Goal: Information Seeking & Learning: Find contact information

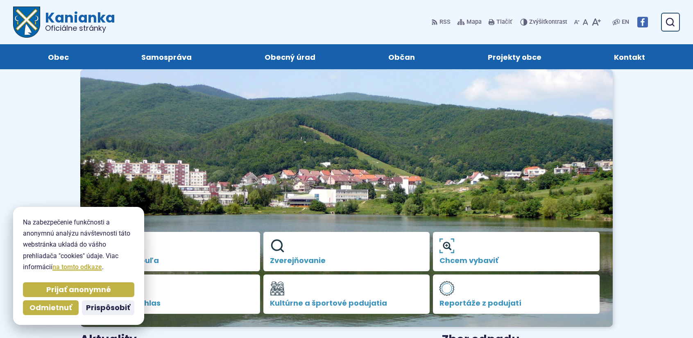
click at [629, 57] on span "Kontakt" at bounding box center [629, 56] width 31 height 25
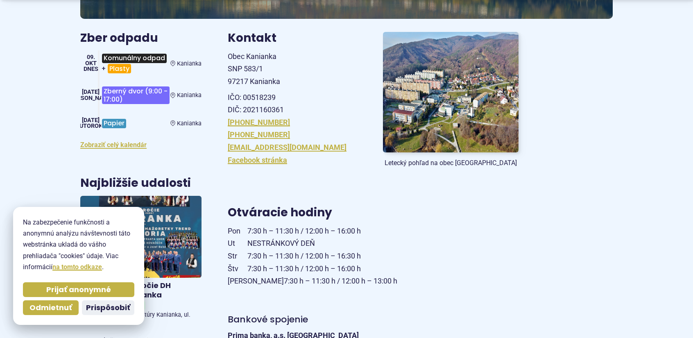
scroll to position [164, 0]
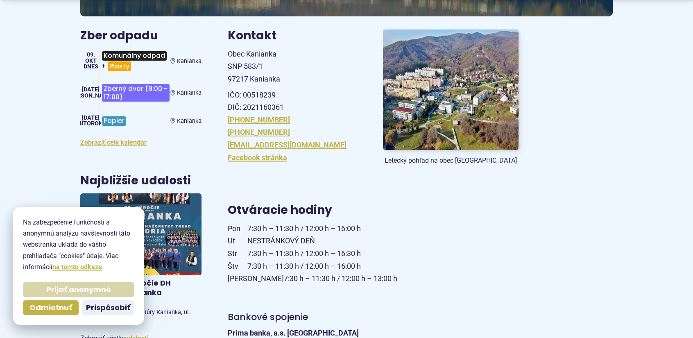
click at [59, 287] on span "Prijať anonymné" at bounding box center [78, 289] width 65 height 9
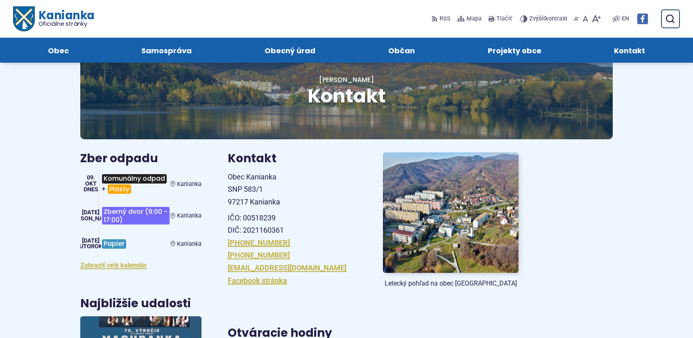
scroll to position [0, 0]
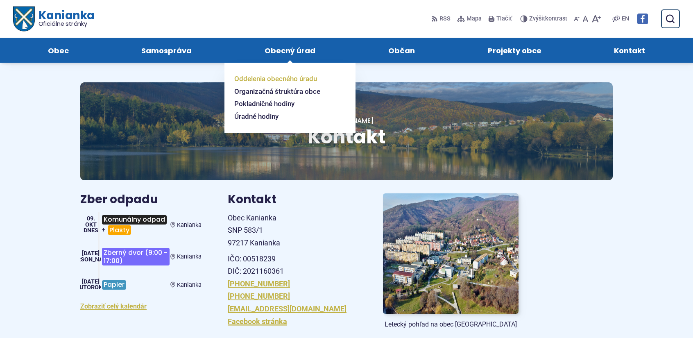
click at [282, 79] on span "Oddelenia obecného úradu" at bounding box center [275, 78] width 83 height 13
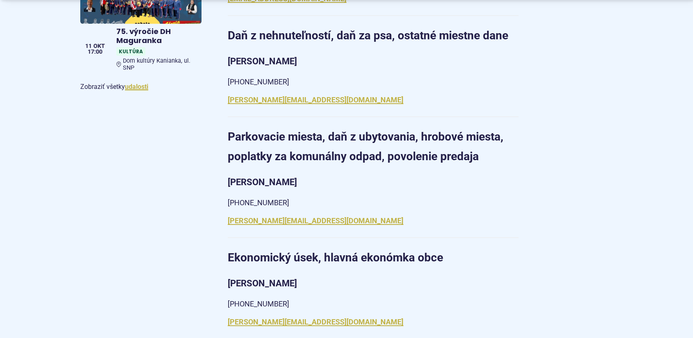
scroll to position [532, 0]
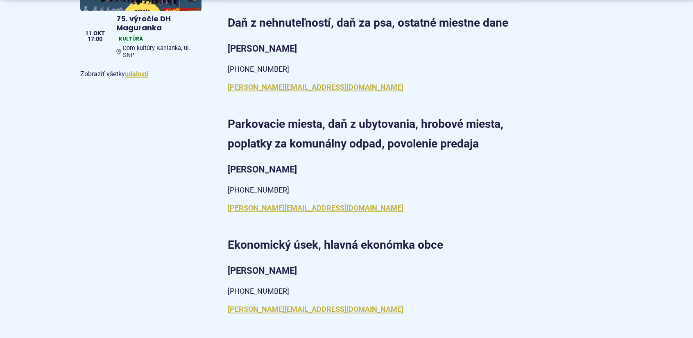
drag, startPoint x: 309, startPoint y: 178, endPoint x: 228, endPoint y: 161, distance: 82.8
click at [228, 161] on article "Sekretariát starostu Darina Rybárová + 421 (0) 46 518 60 30, +421 (0) 0905 885 …" at bounding box center [420, 258] width 411 height 1194
copy article "Ing. Zdenka Milevová +421 (0) 46 518 60 34"
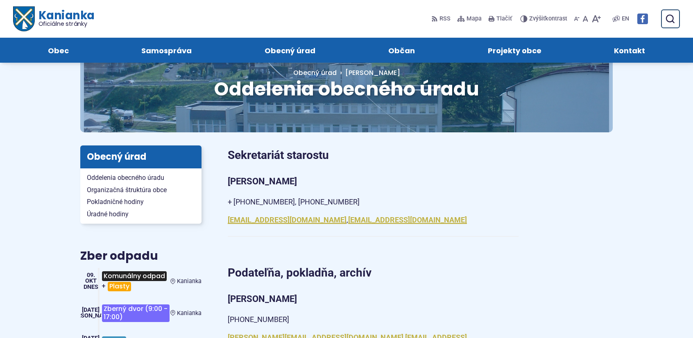
scroll to position [0, 0]
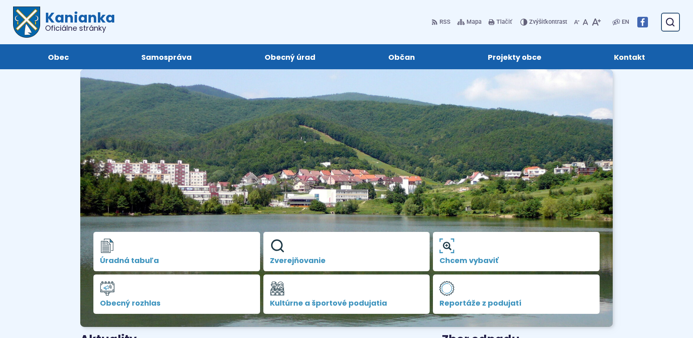
click at [636, 58] on span "Kontakt" at bounding box center [629, 56] width 31 height 25
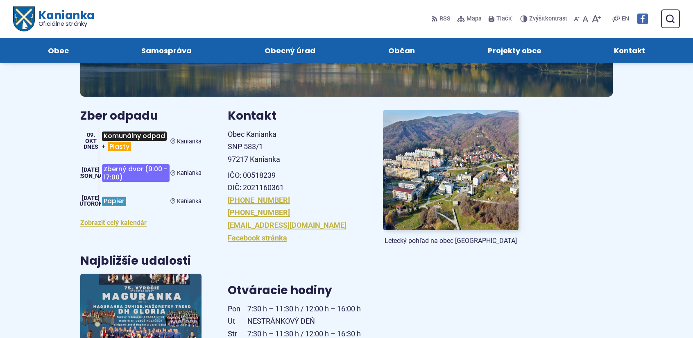
scroll to position [82, 0]
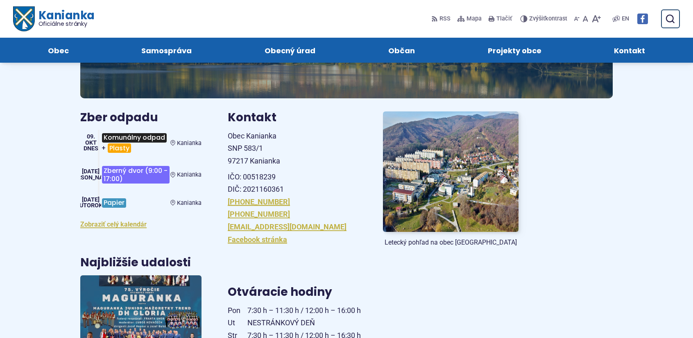
drag, startPoint x: 288, startPoint y: 216, endPoint x: 227, endPoint y: 216, distance: 61.0
copy link "[PHONE_NUMBER]"
